Goal: Task Accomplishment & Management: Use online tool/utility

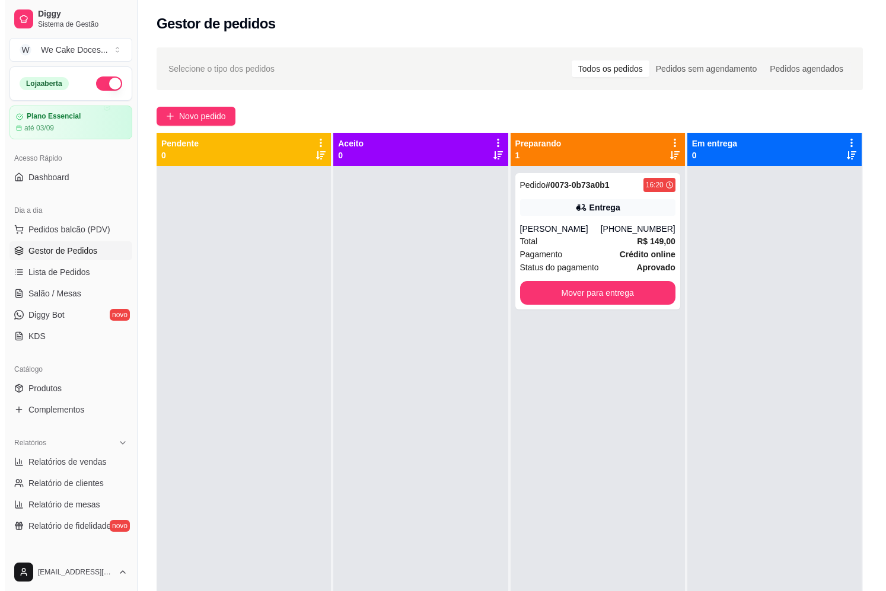
scroll to position [262, 0]
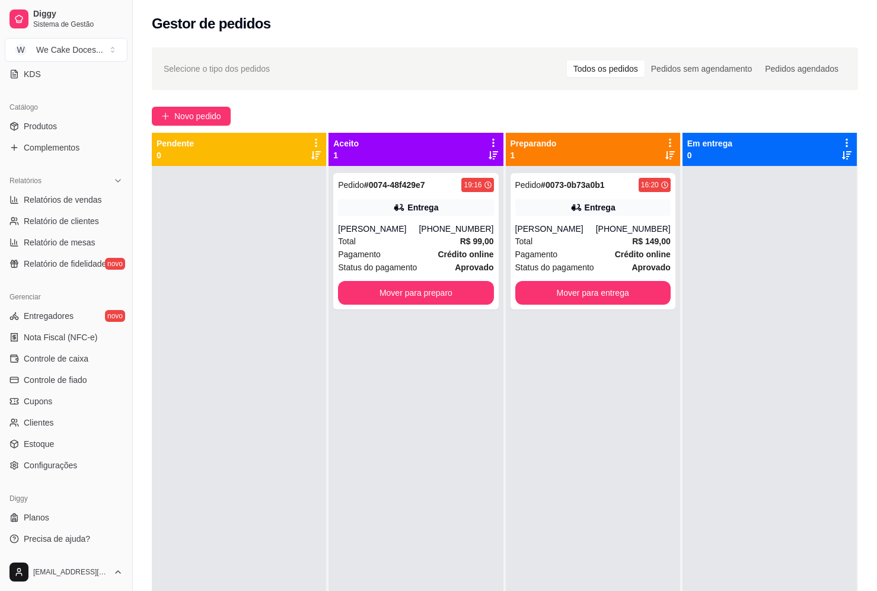
click at [223, 482] on div at bounding box center [239, 461] width 174 height 591
click at [635, 209] on div "Entrega" at bounding box center [592, 207] width 155 height 17
click at [448, 230] on div "[PHONE_NUMBER]" at bounding box center [456, 229] width 75 height 12
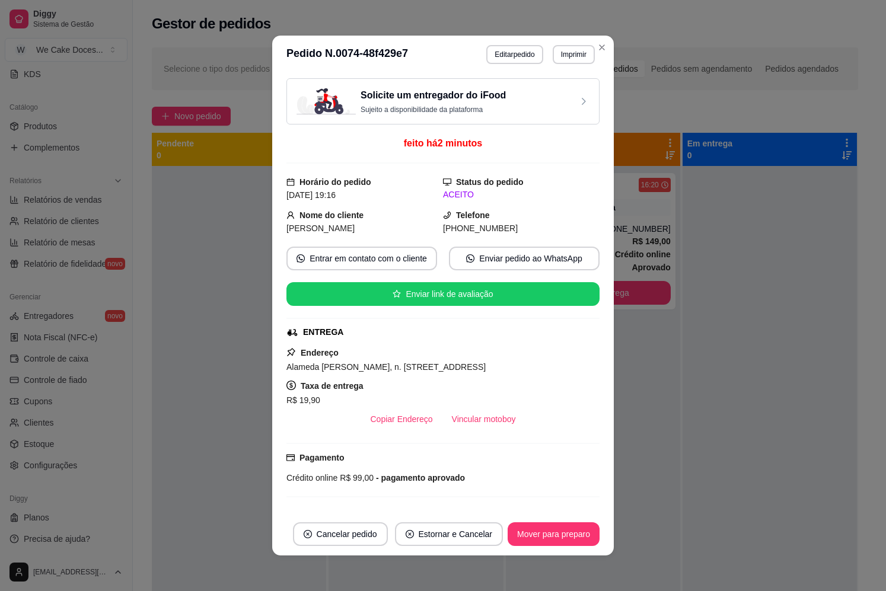
click at [553, 116] on div "Solicite um entregador do iFood Sujeito a disponibilidade da plataforma" at bounding box center [442, 101] width 313 height 46
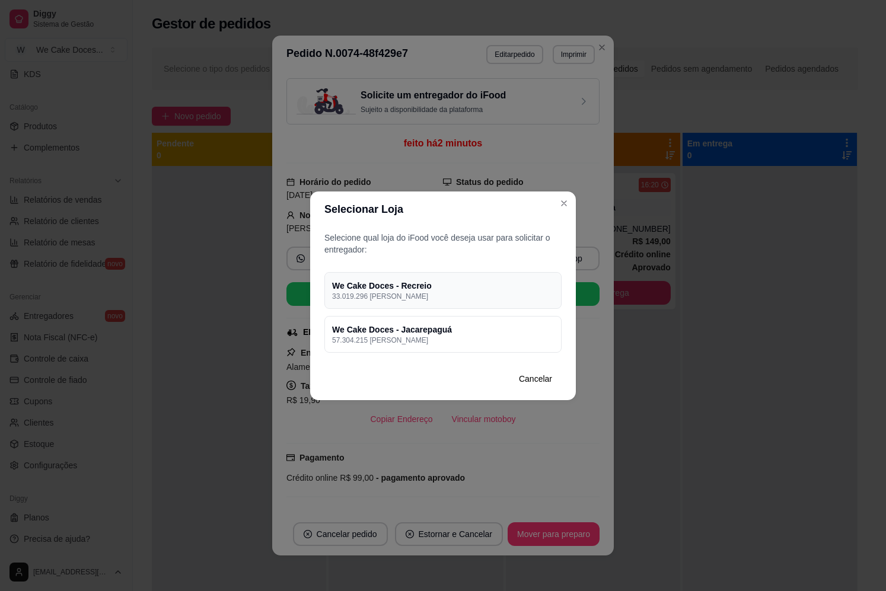
click at [489, 293] on p "33.019.296 [PERSON_NAME]" at bounding box center [443, 296] width 222 height 9
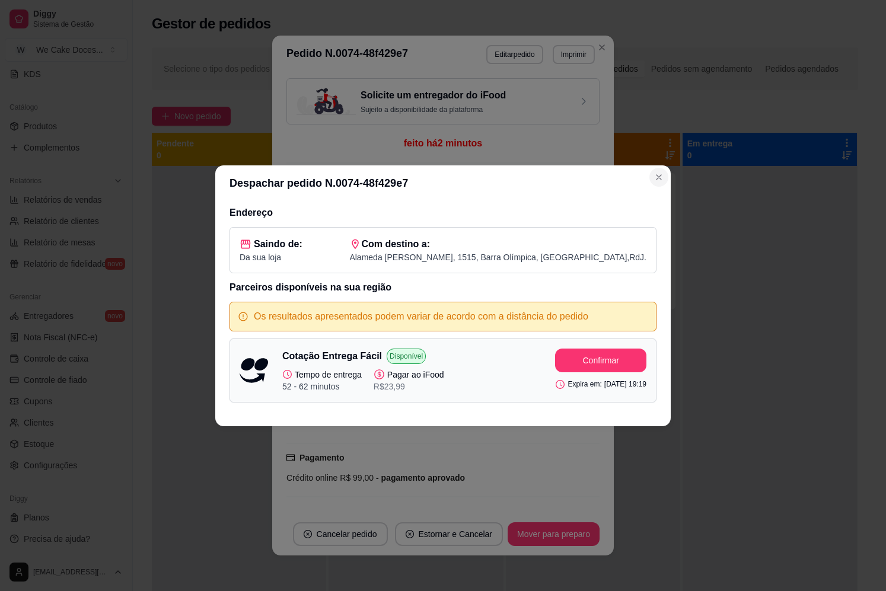
click at [657, 177] on icon "Close" at bounding box center [658, 177] width 9 height 9
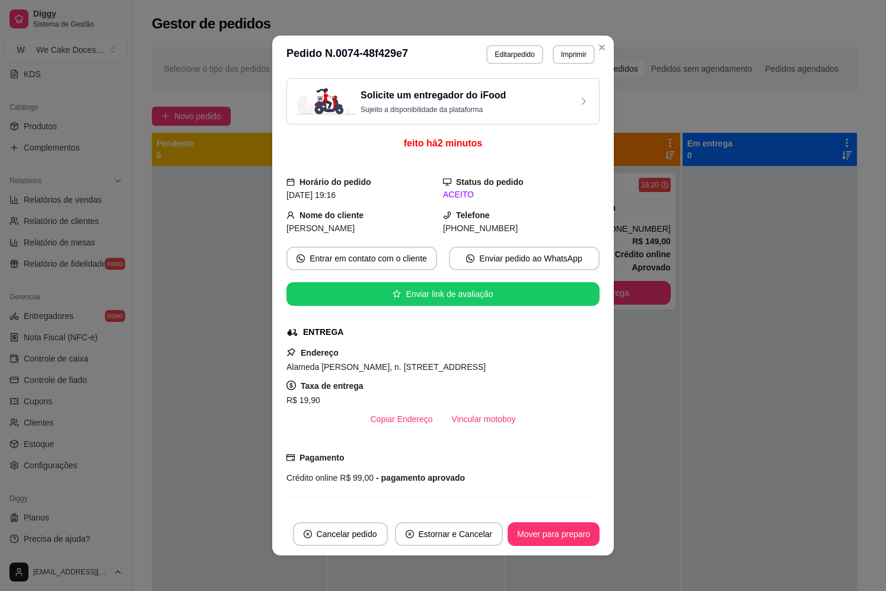
click at [528, 101] on div "Solicite um entregador do iFood Sujeito a disponibilidade da plataforma" at bounding box center [443, 101] width 293 height 26
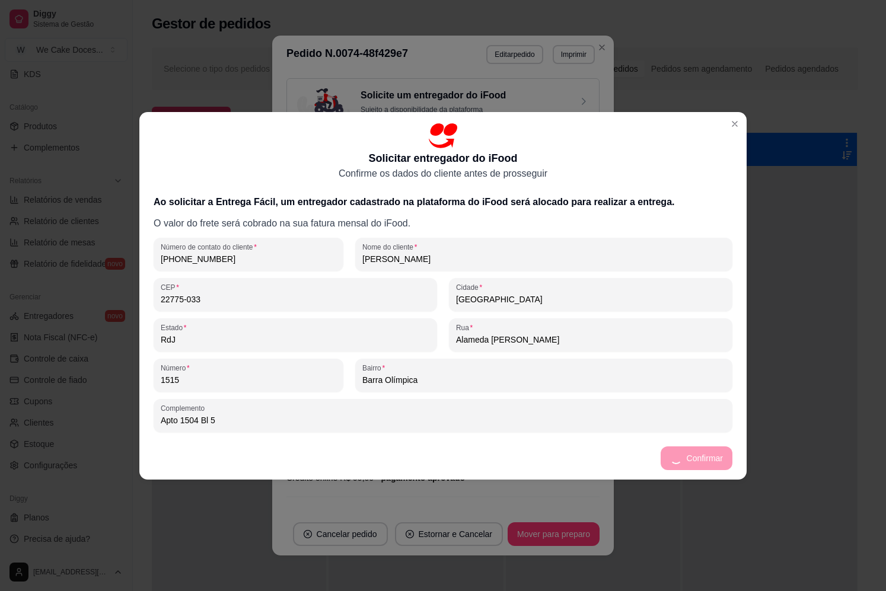
click at [716, 451] on footer "Confirmar" at bounding box center [442, 458] width 607 height 43
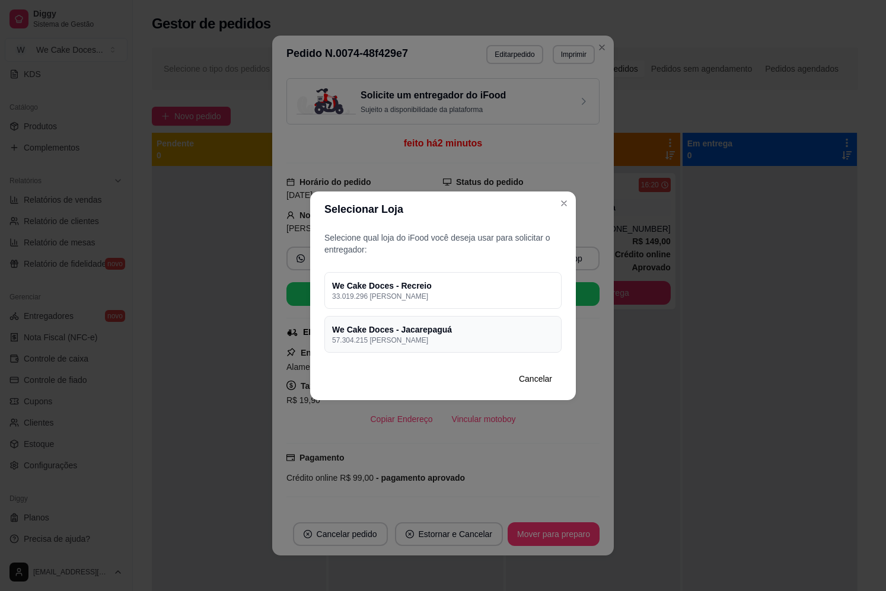
click at [506, 342] on p "57.304.215 [PERSON_NAME]" at bounding box center [443, 340] width 222 height 9
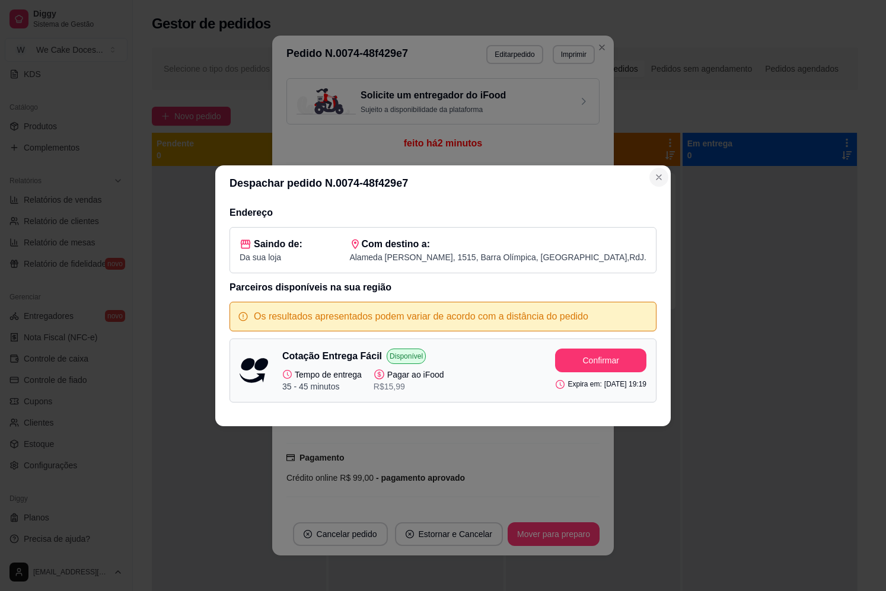
click at [658, 173] on icon "Close" at bounding box center [658, 177] width 9 height 9
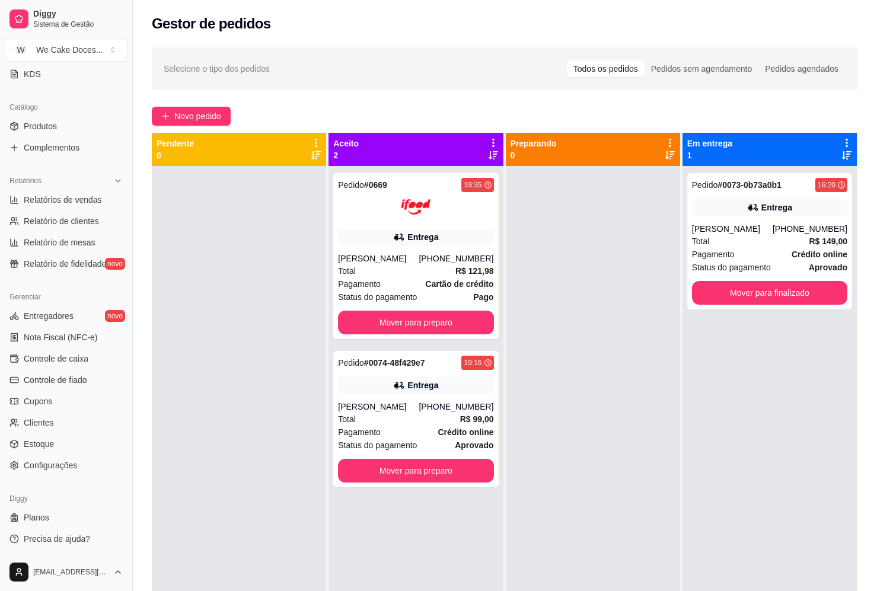
click at [287, 289] on div at bounding box center [239, 461] width 174 height 591
click at [397, 221] on div at bounding box center [415, 207] width 155 height 30
click at [381, 398] on div "Pedido # 0074-48f429e7 19:16 Entrega [PERSON_NAME] [PHONE_NUMBER] Total R$ 99,0…" at bounding box center [415, 419] width 165 height 136
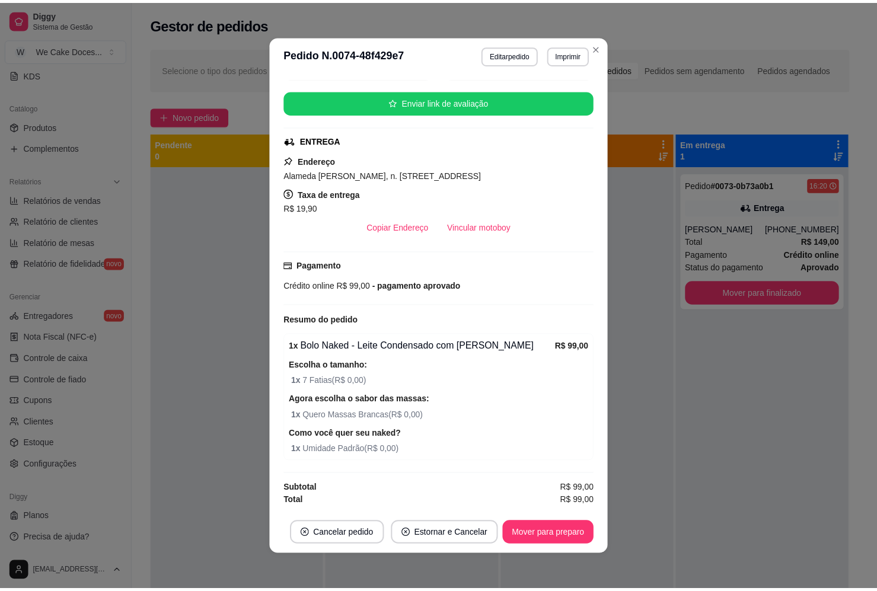
scroll to position [0, 0]
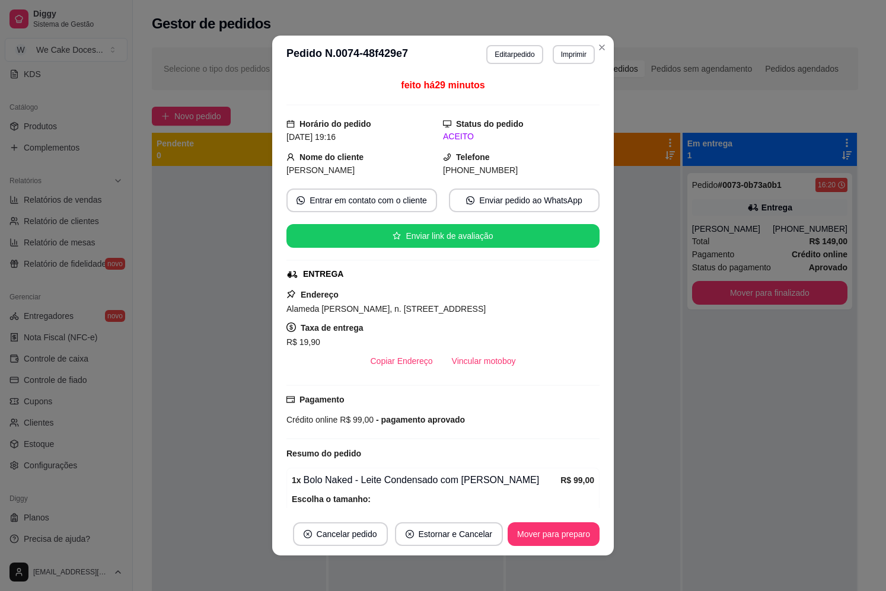
click at [512, 109] on div "feito há 29 minutos Horário do pedido [DATE] 19:16 Status do pedido ACEITO Nome…" at bounding box center [442, 293] width 313 height 430
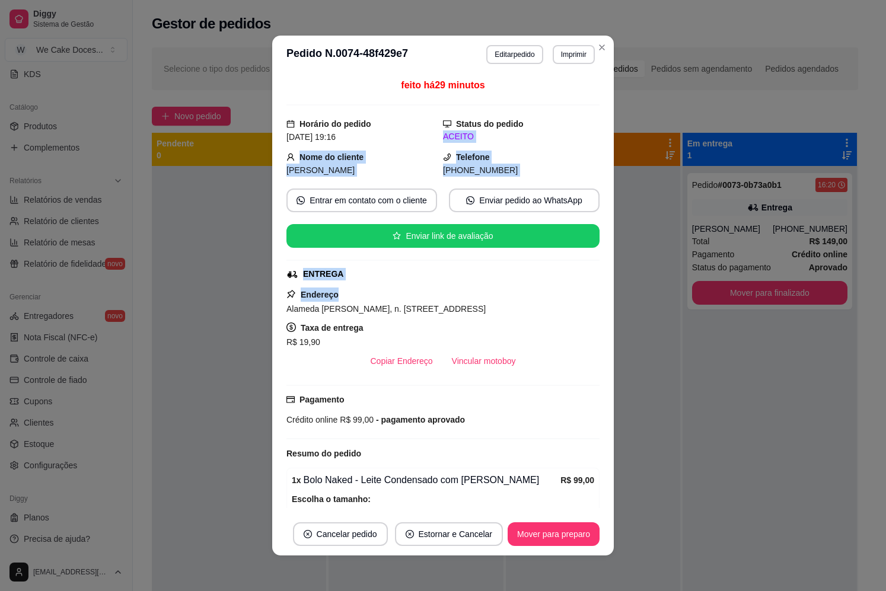
drag, startPoint x: 512, startPoint y: 109, endPoint x: 238, endPoint y: 295, distance: 332.1
click at [238, 295] on div "**********" at bounding box center [443, 295] width 886 height 591
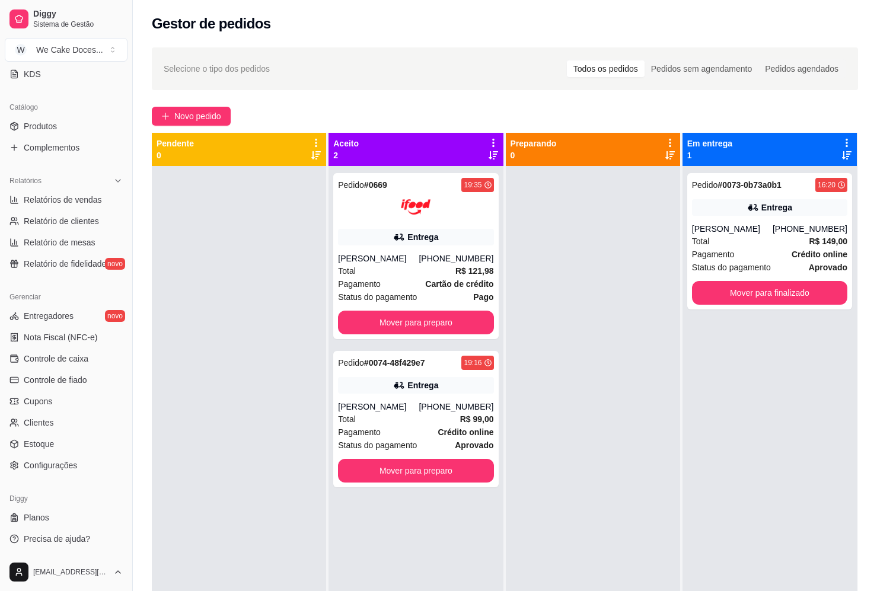
click at [238, 295] on div at bounding box center [239, 461] width 174 height 591
click at [395, 392] on div "Entrega" at bounding box center [415, 385] width 155 height 17
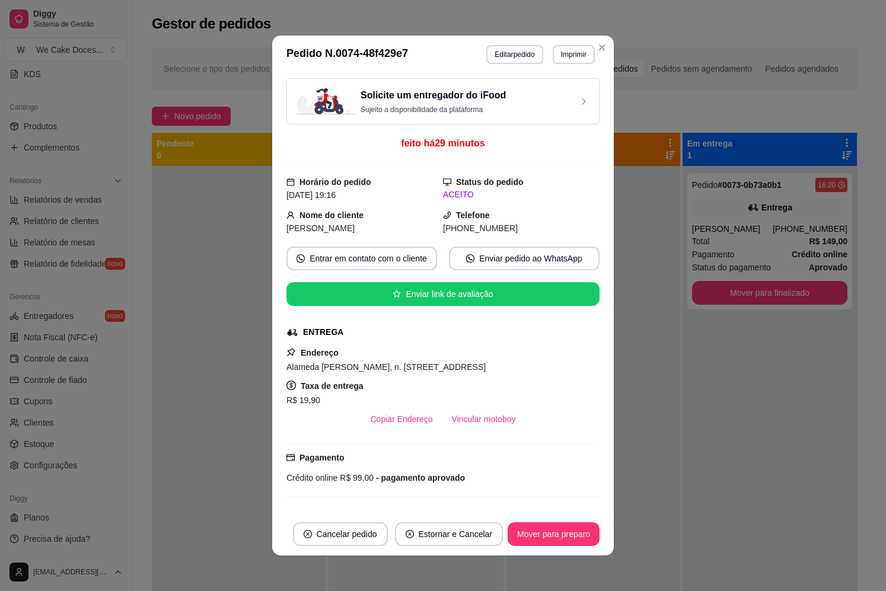
click at [469, 104] on div "Solicite um entregador do iFood Sujeito a disponibilidade da plataforma" at bounding box center [433, 101] width 145 height 26
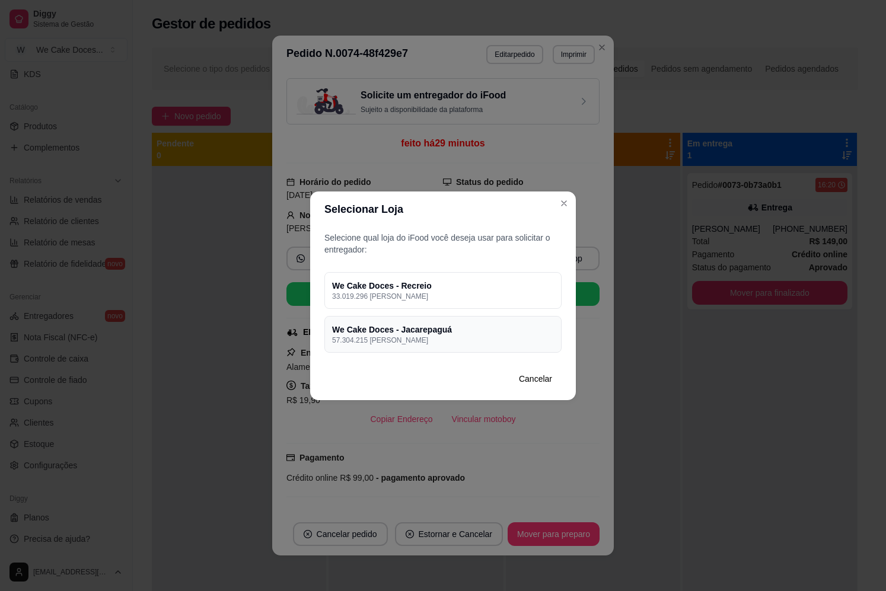
click at [469, 345] on p "57.304.215 [PERSON_NAME]" at bounding box center [443, 340] width 222 height 9
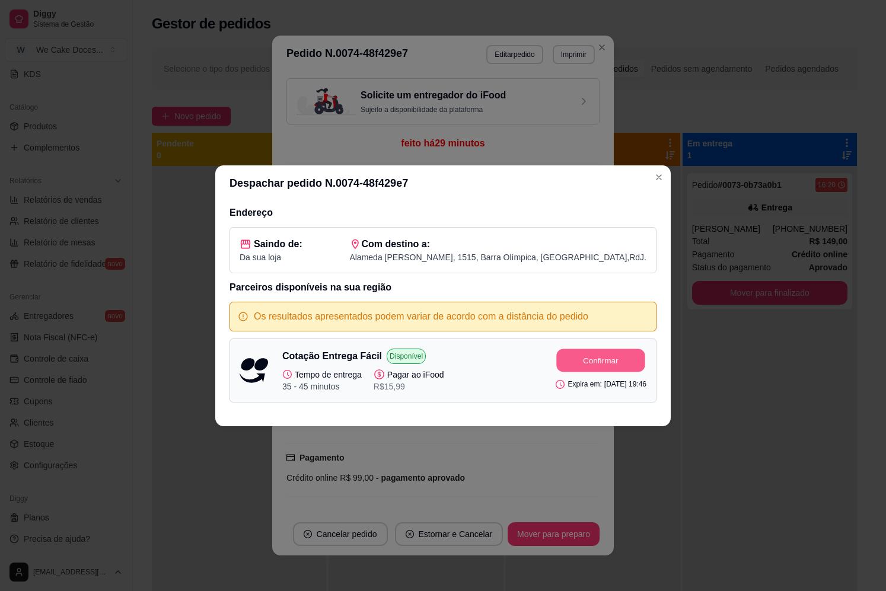
click at [562, 369] on button "Confirmar" at bounding box center [601, 360] width 88 height 23
click at [562, 369] on div "Confirmar Expira em: [DATE] 19:46" at bounding box center [600, 371] width 91 height 44
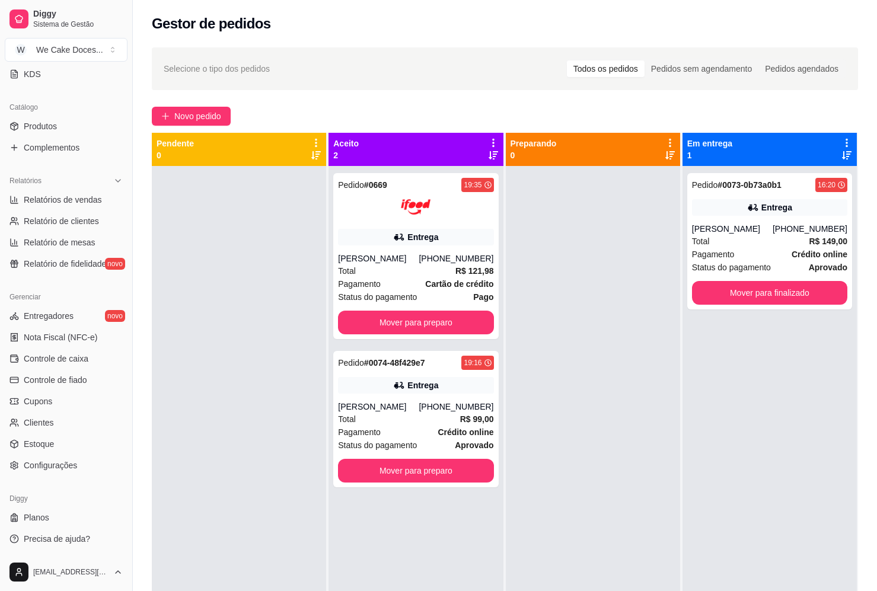
click at [198, 412] on div at bounding box center [239, 461] width 174 height 591
